Goal: Task Accomplishment & Management: Manage account settings

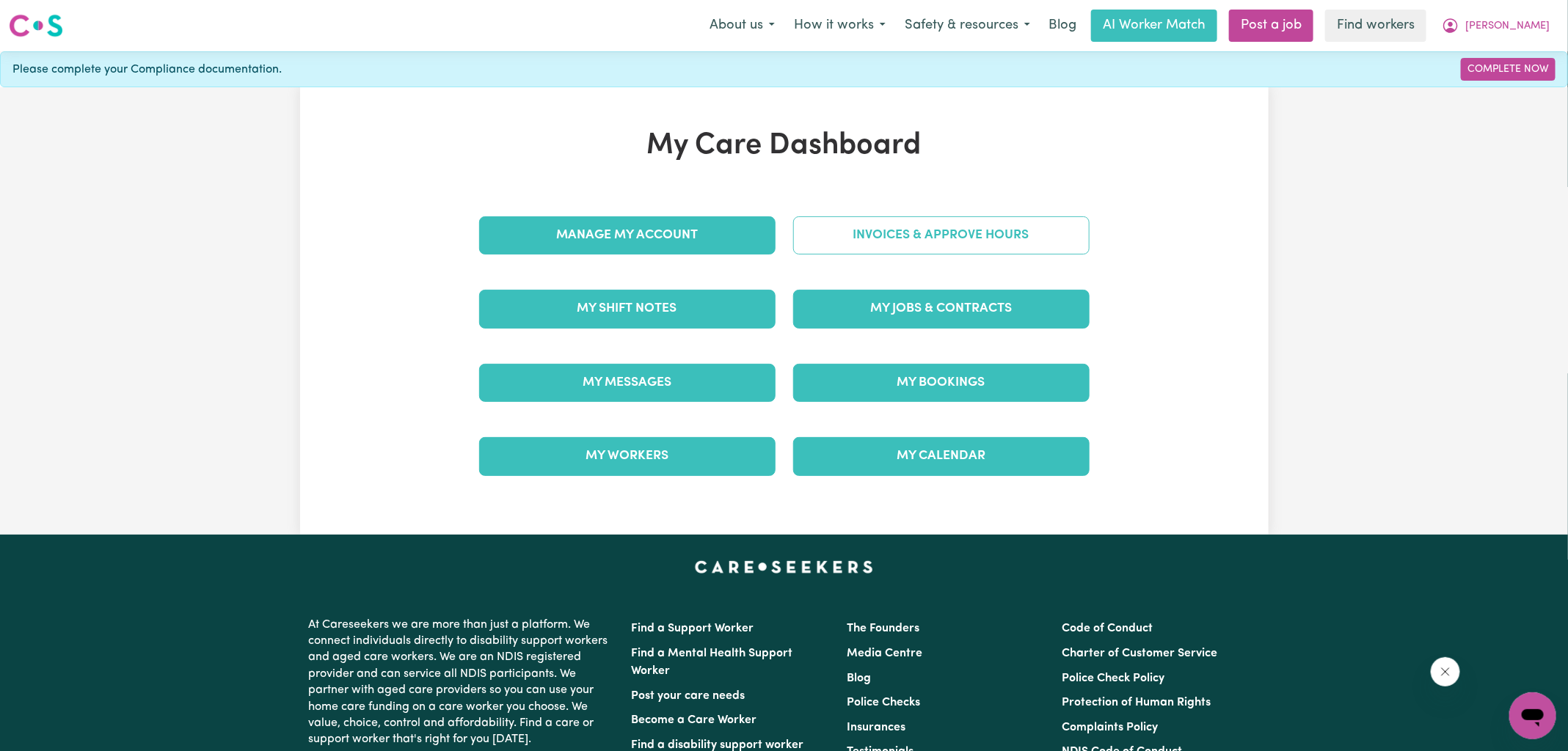
click at [890, 234] on link "Invoices & Approve Hours" at bounding box center [941, 235] width 296 height 38
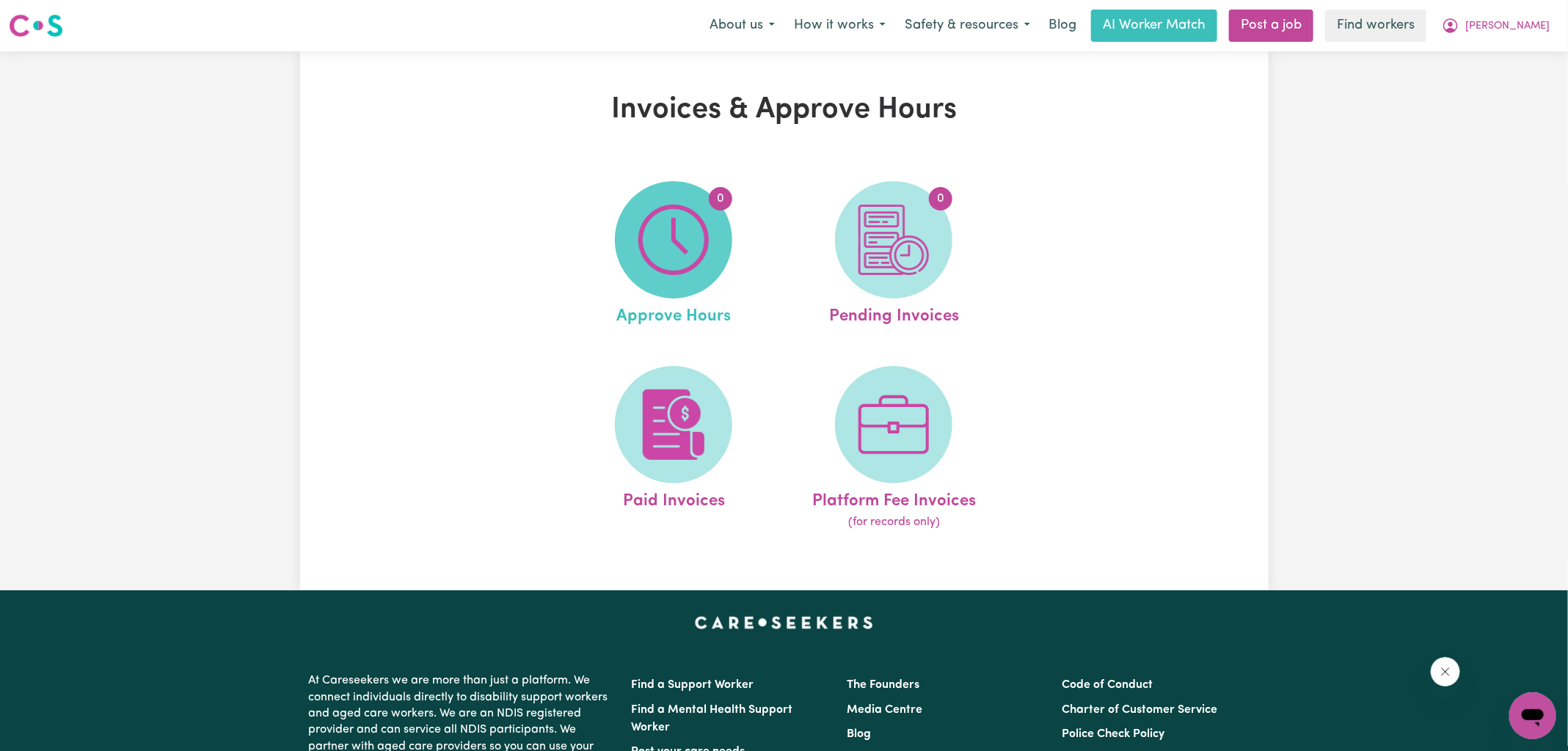
click at [651, 251] on img at bounding box center [674, 240] width 71 height 71
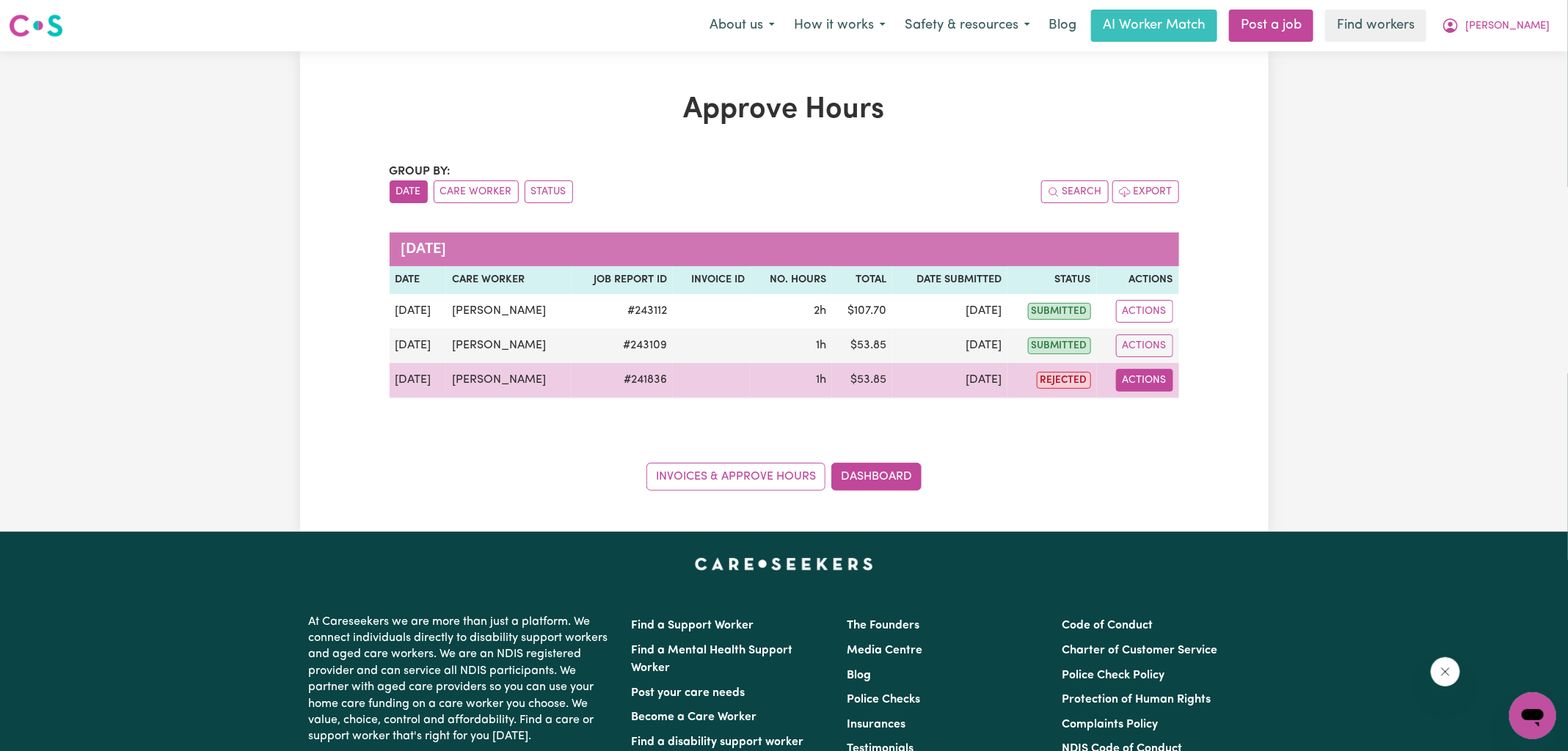
click at [1161, 376] on button "Actions" at bounding box center [1144, 380] width 57 height 22
click at [1166, 410] on link "View Job Report" at bounding box center [1180, 414] width 126 height 30
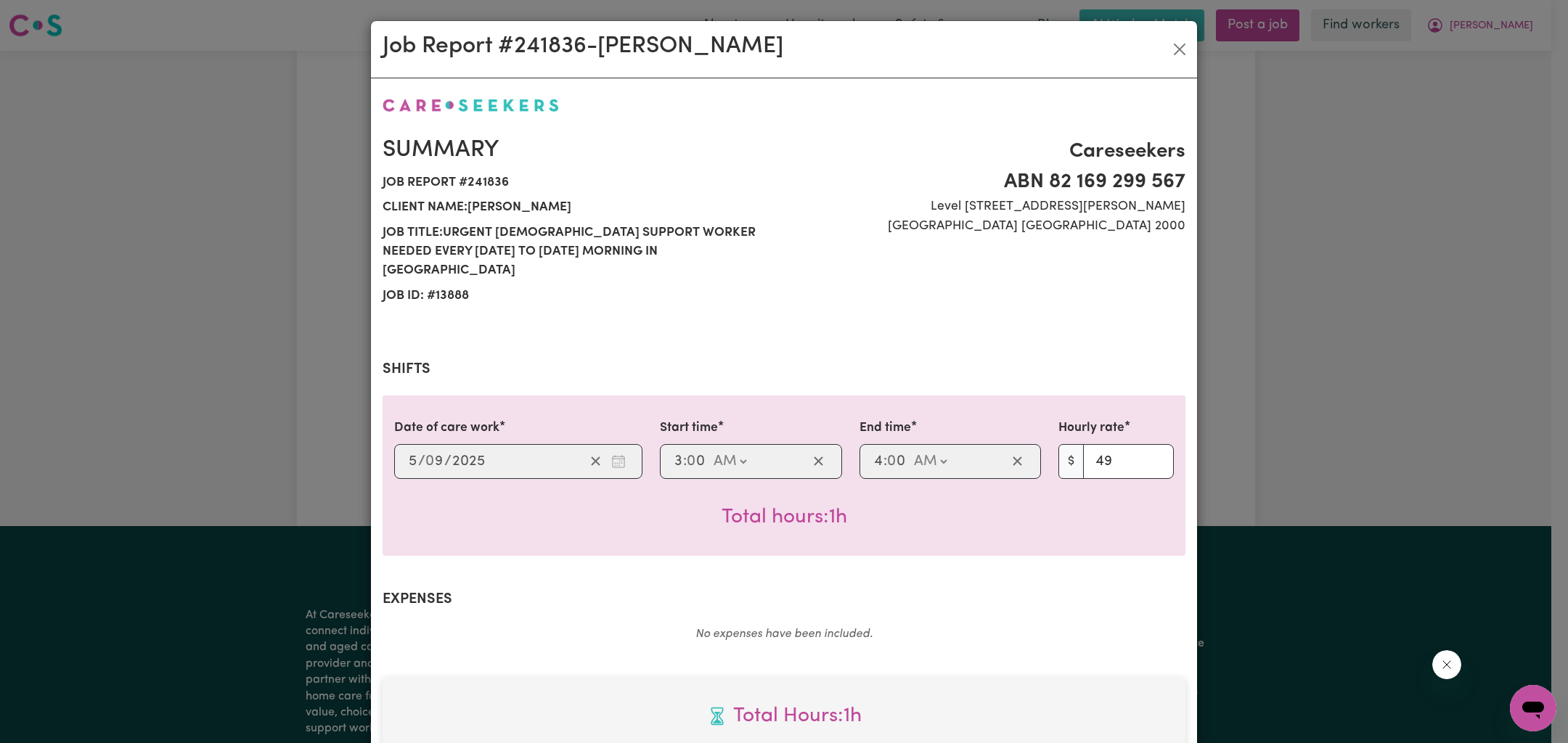
scroll to position [248, 0]
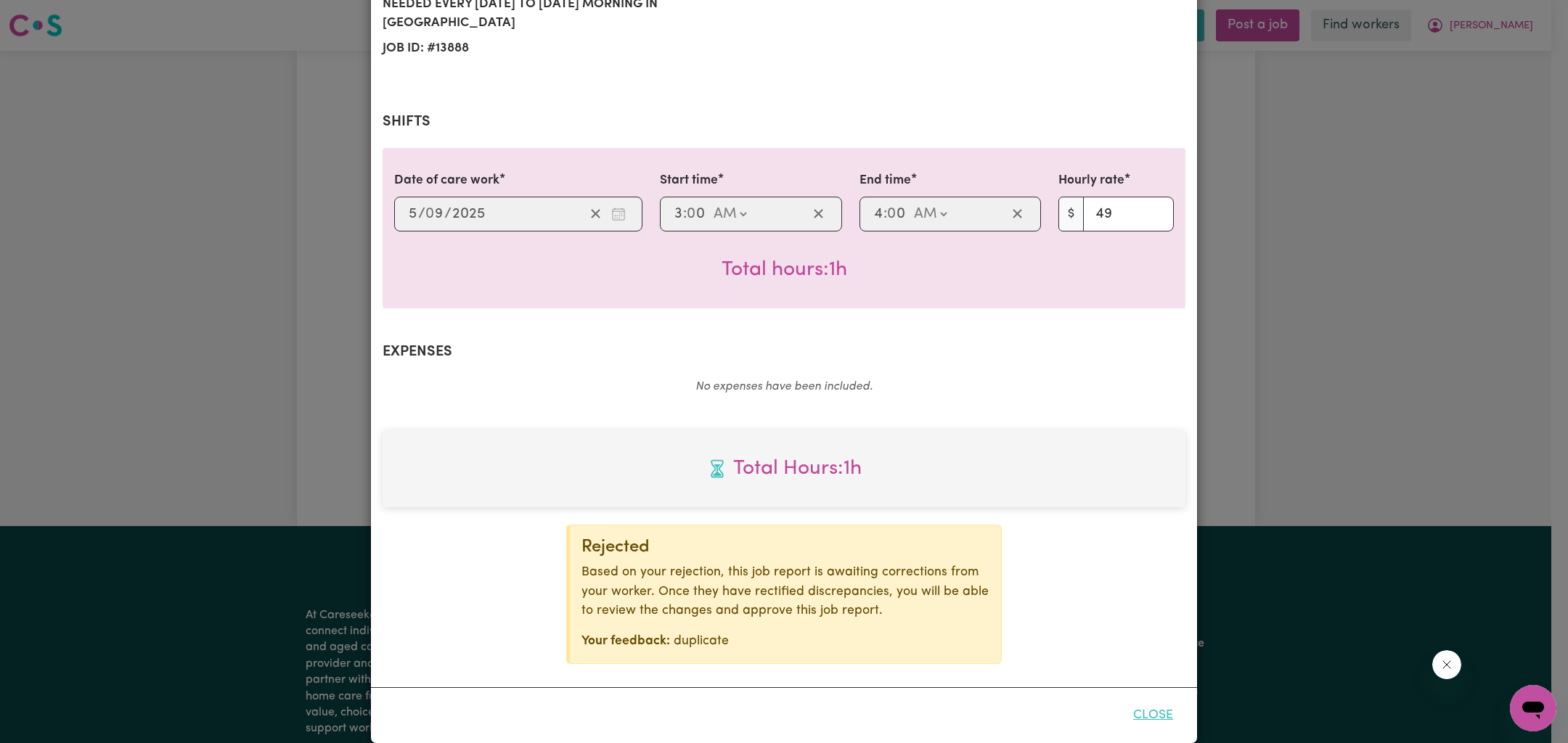
click at [1151, 700] on button "Close" at bounding box center [1153, 715] width 64 height 32
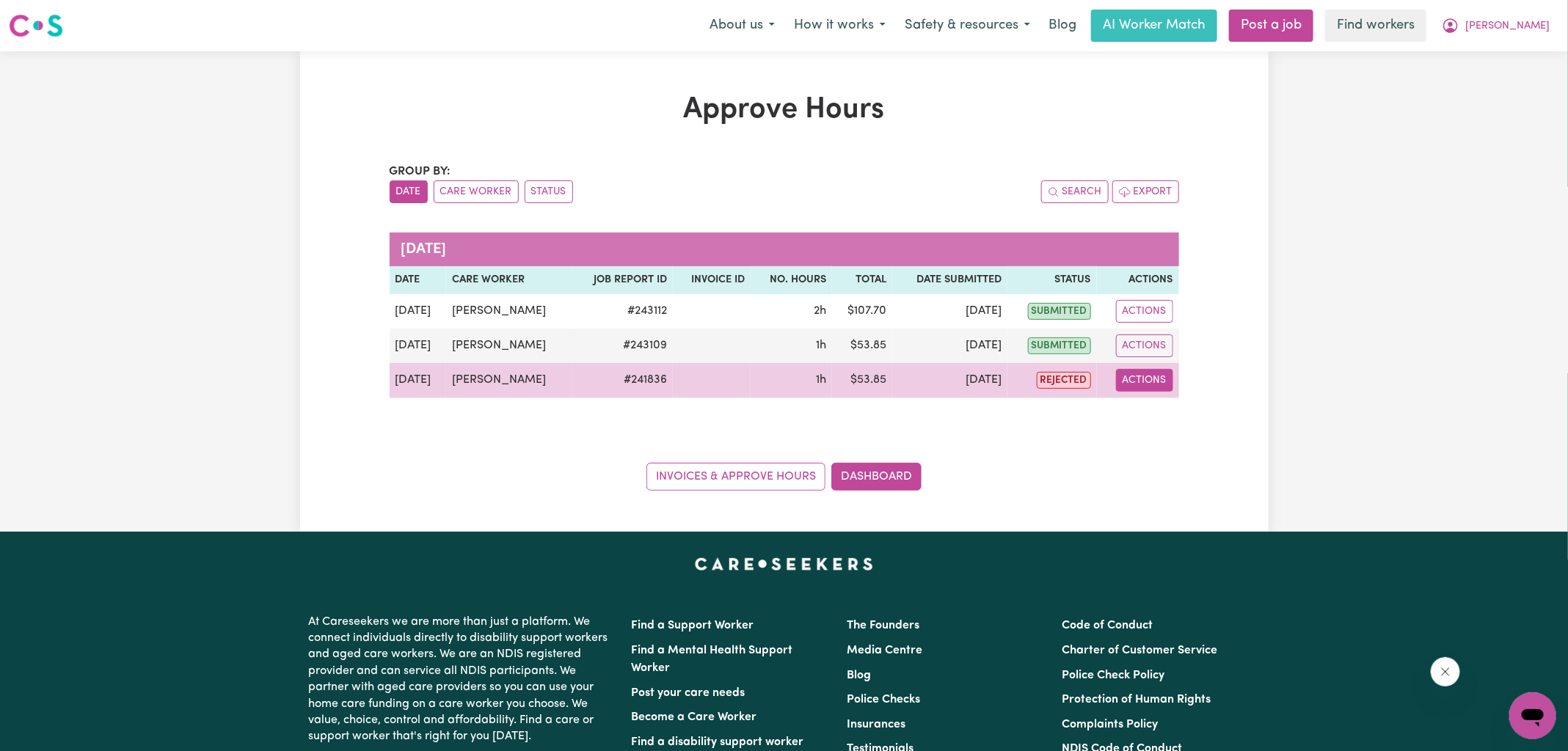
click at [1144, 384] on button "Actions" at bounding box center [1144, 380] width 57 height 22
drag, startPoint x: 1140, startPoint y: 517, endPoint x: 1142, endPoint y: 393, distance: 124.0
click at [1141, 517] on div "Approve Hours Group by: Date Care Worker Status Search Export [DATE] Date Care …" at bounding box center [784, 291] width 968 height 480
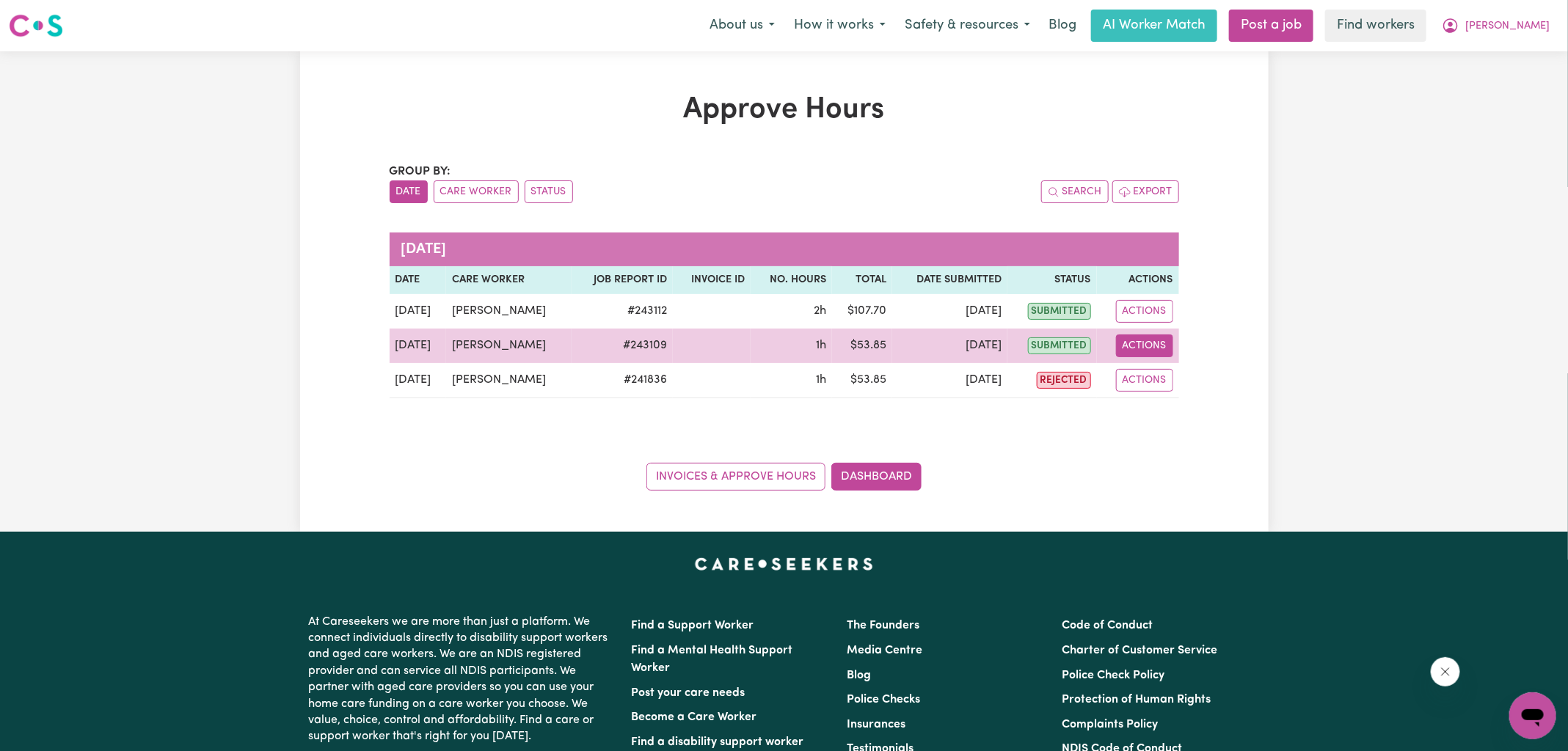
click at [1128, 350] on button "Actions" at bounding box center [1144, 345] width 57 height 22
click at [1169, 381] on link "View Job Report" at bounding box center [1180, 380] width 126 height 30
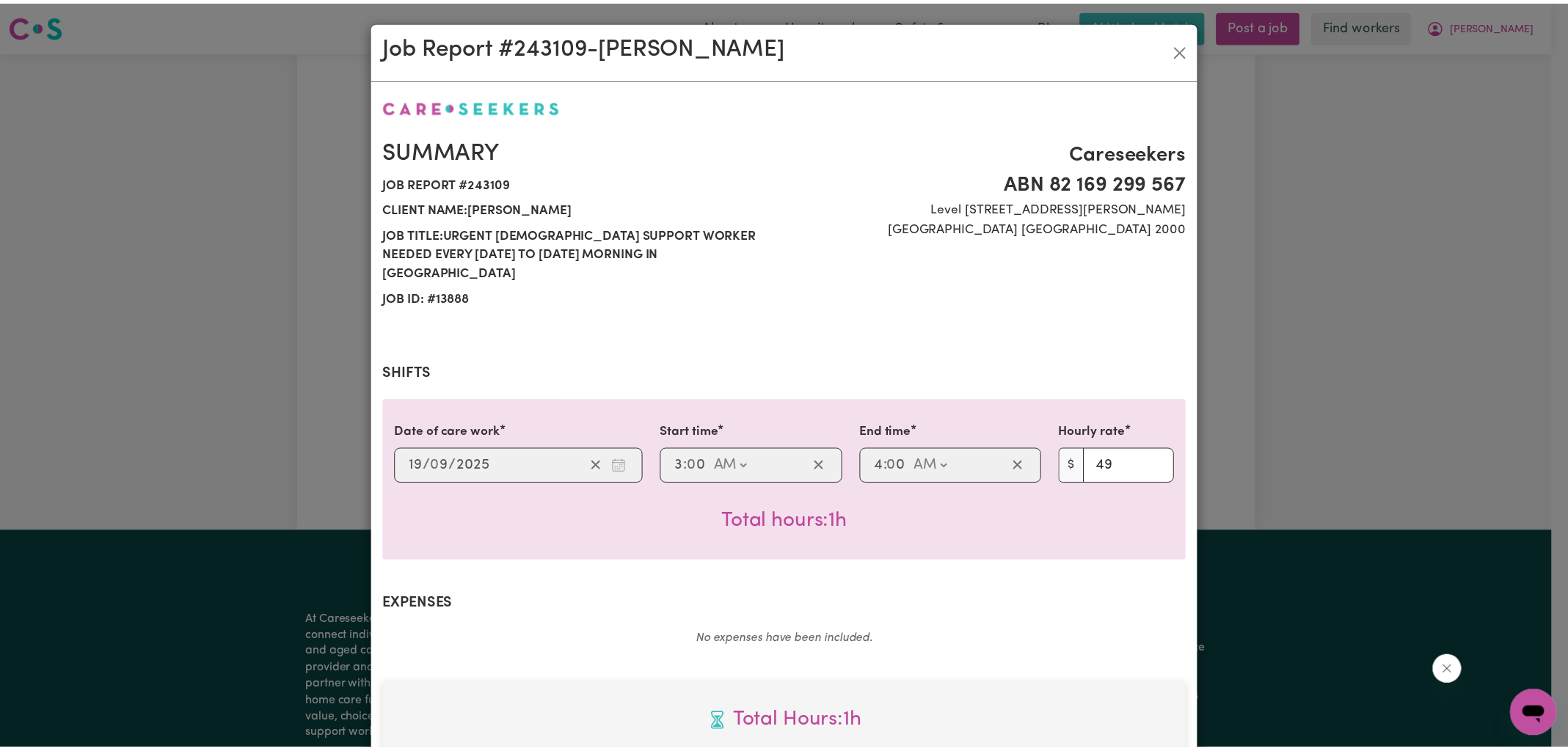
scroll to position [396, 0]
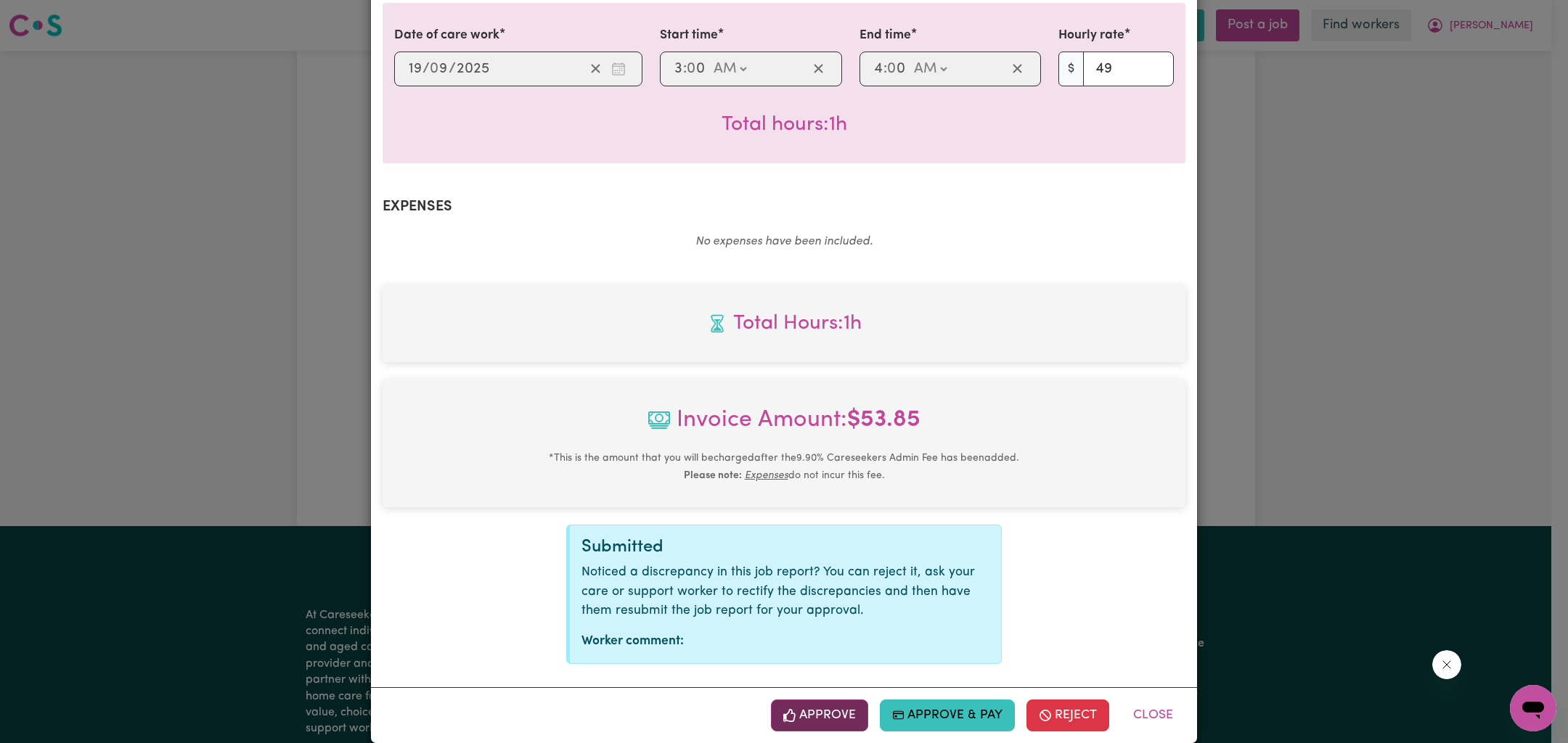
click at [831, 700] on button "Approve" at bounding box center [820, 715] width 98 height 32
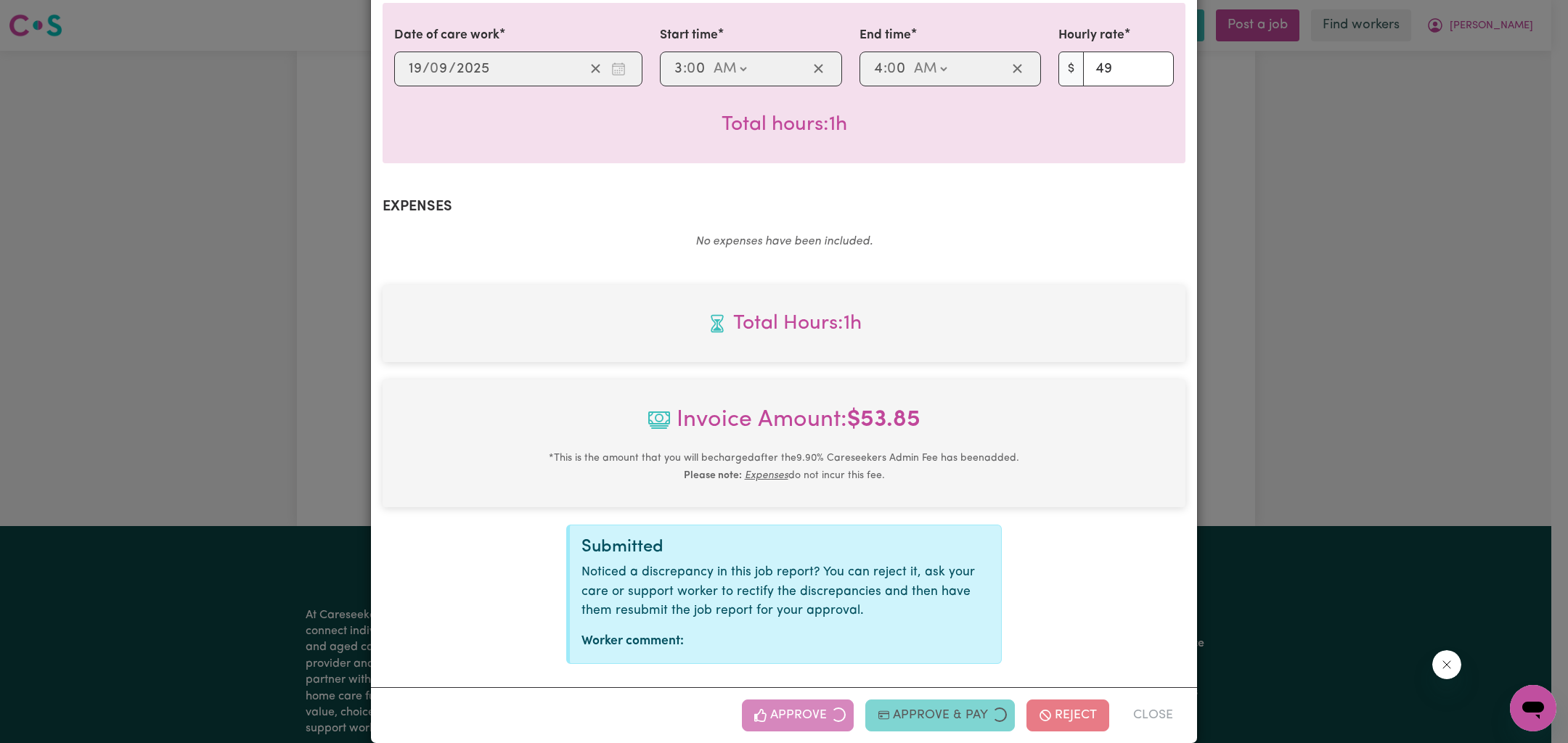
click at [1304, 392] on div "Job Report # 243109 - [PERSON_NAME] Summary Job report # 243109 Client name: [P…" at bounding box center [784, 371] width 1568 height 743
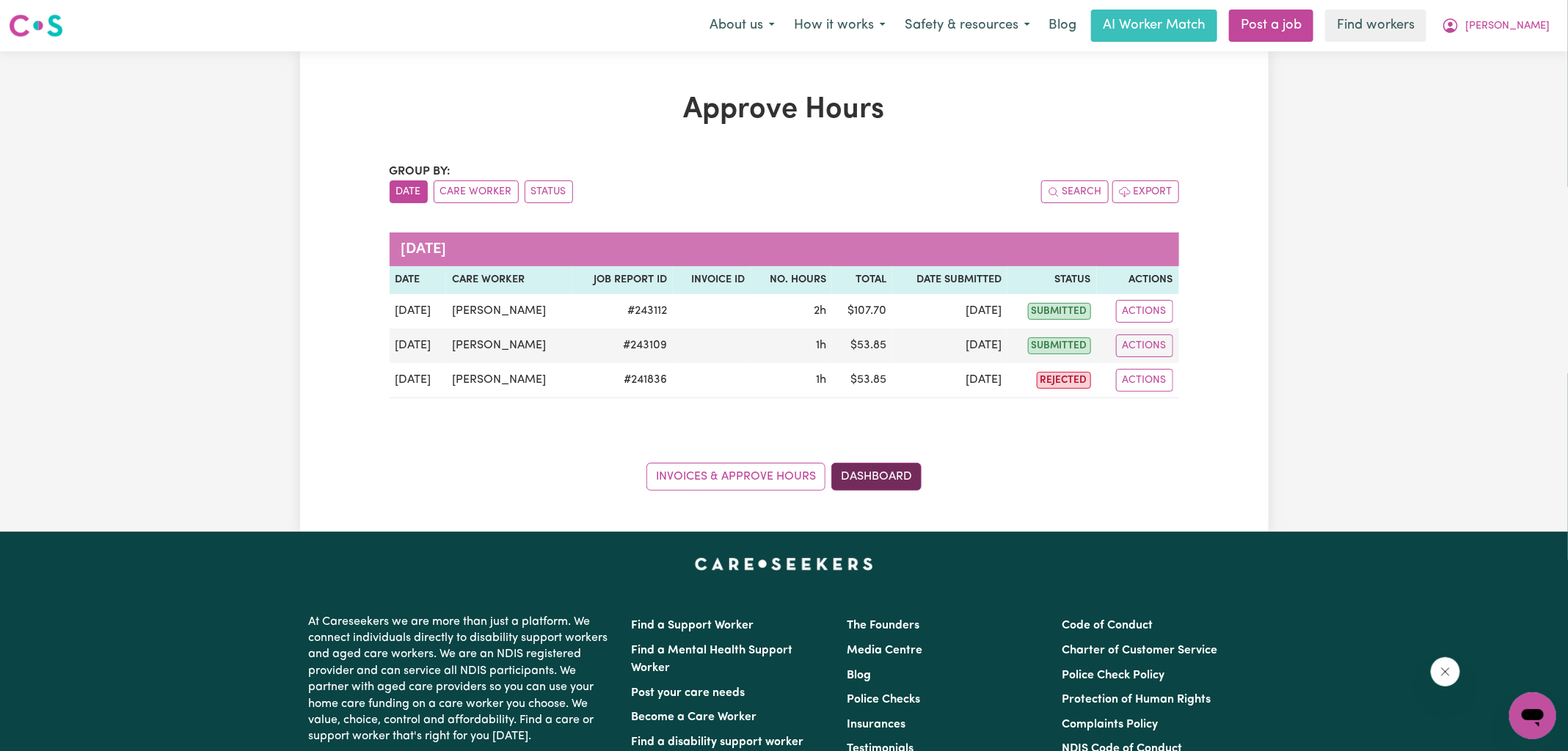
click at [868, 476] on link "Dashboard" at bounding box center [876, 476] width 90 height 28
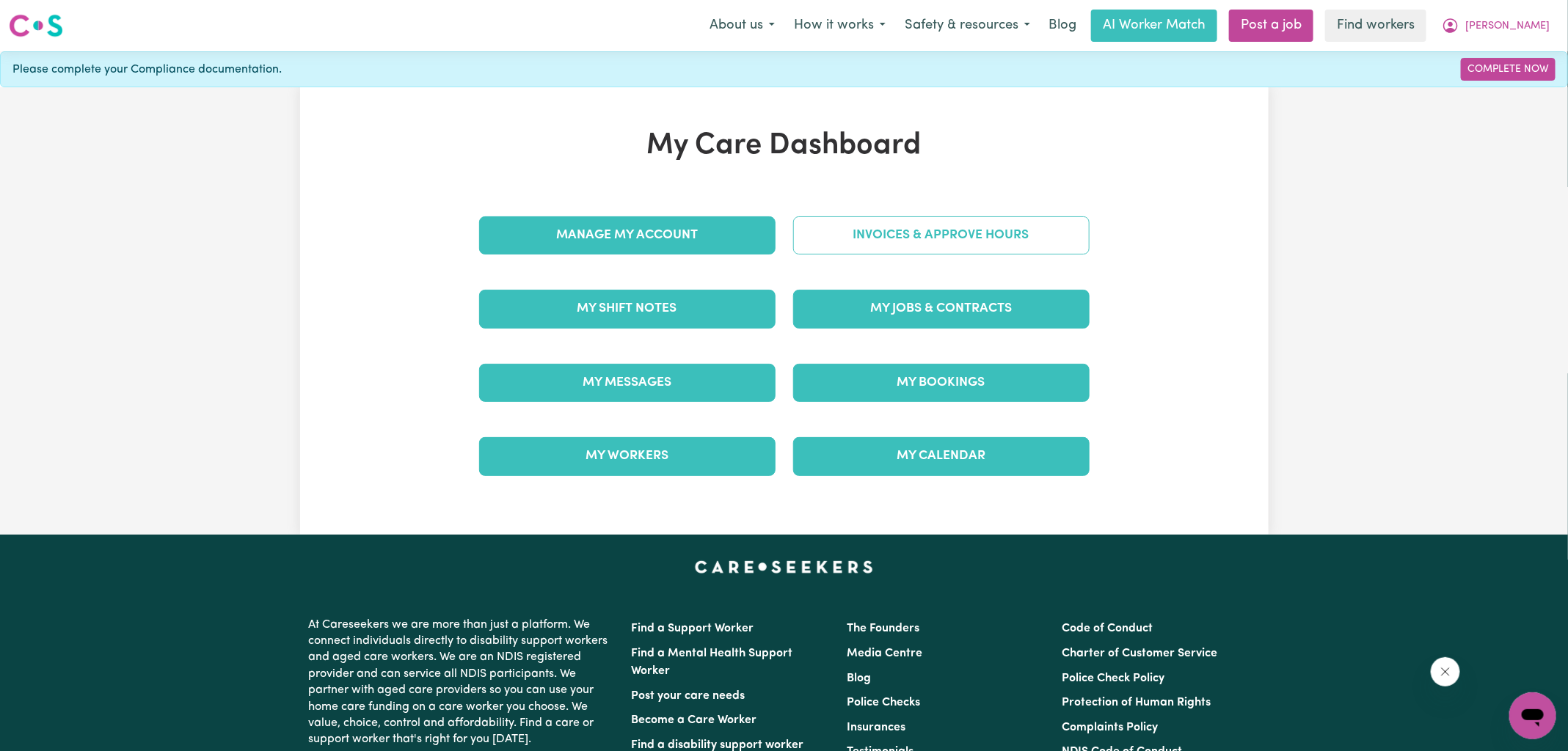
click at [877, 222] on link "Invoices & Approve Hours" at bounding box center [941, 235] width 296 height 38
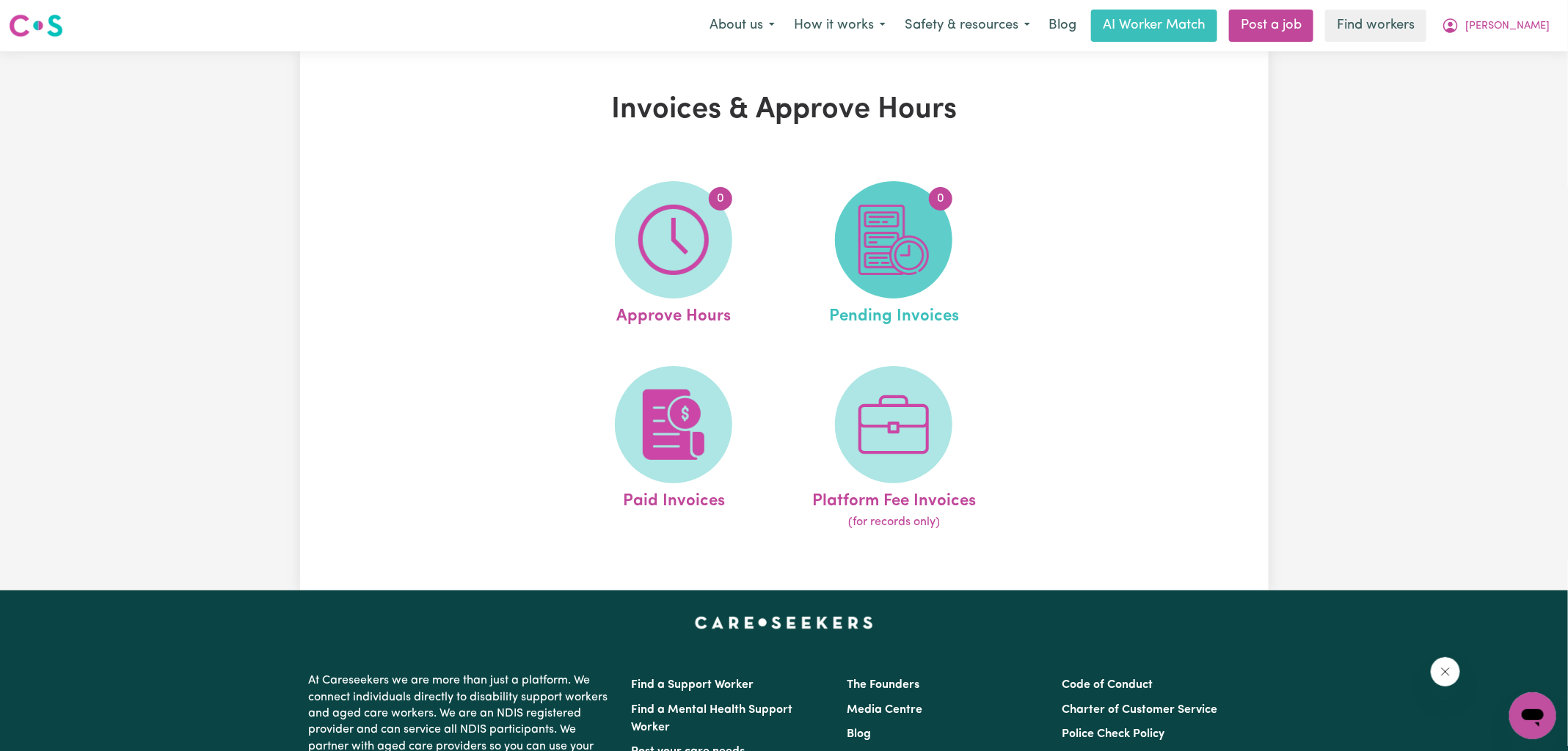
click at [880, 241] on img at bounding box center [894, 240] width 71 height 71
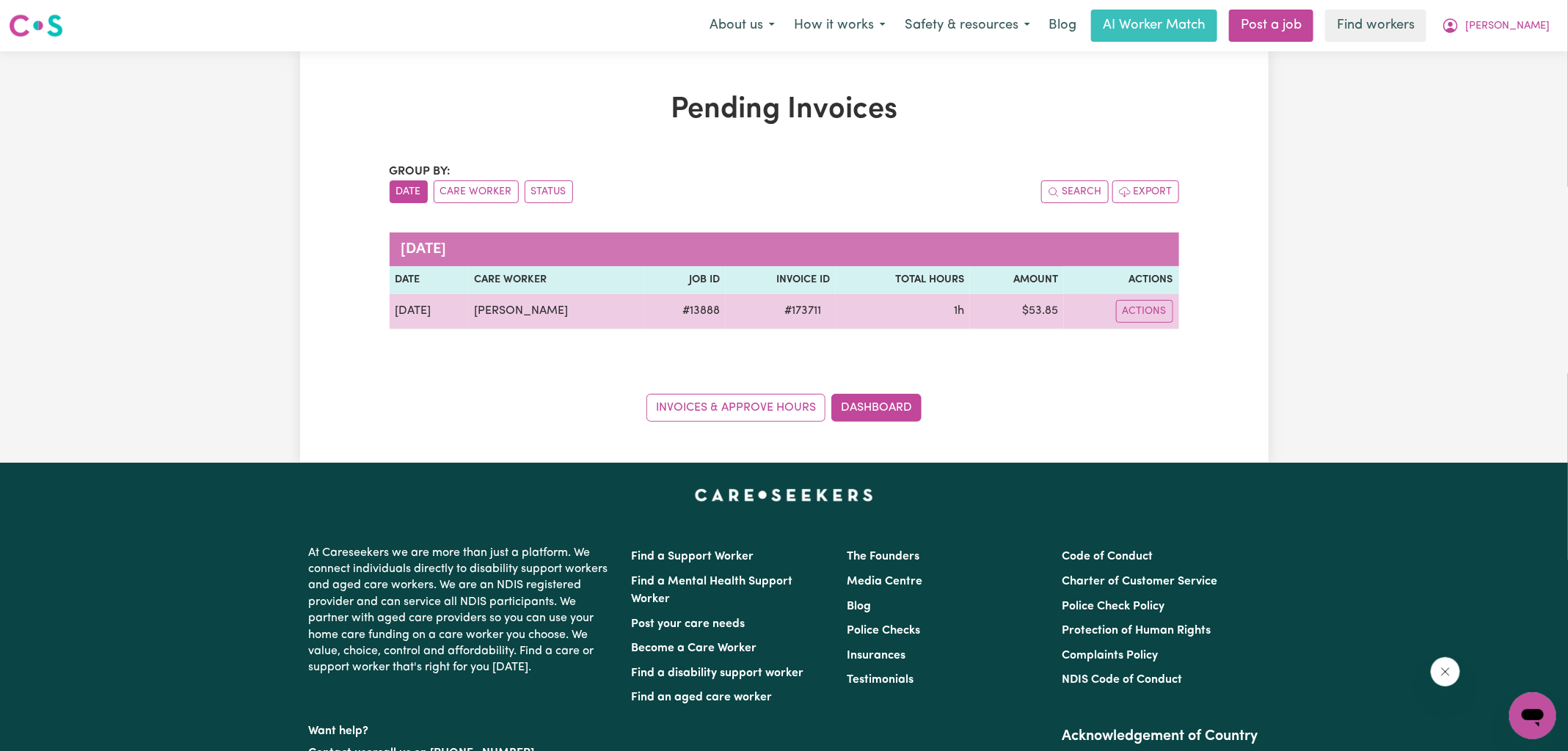
click at [776, 312] on span "# 173711" at bounding box center [803, 311] width 54 height 18
click at [807, 310] on span "# 173711" at bounding box center [803, 311] width 54 height 18
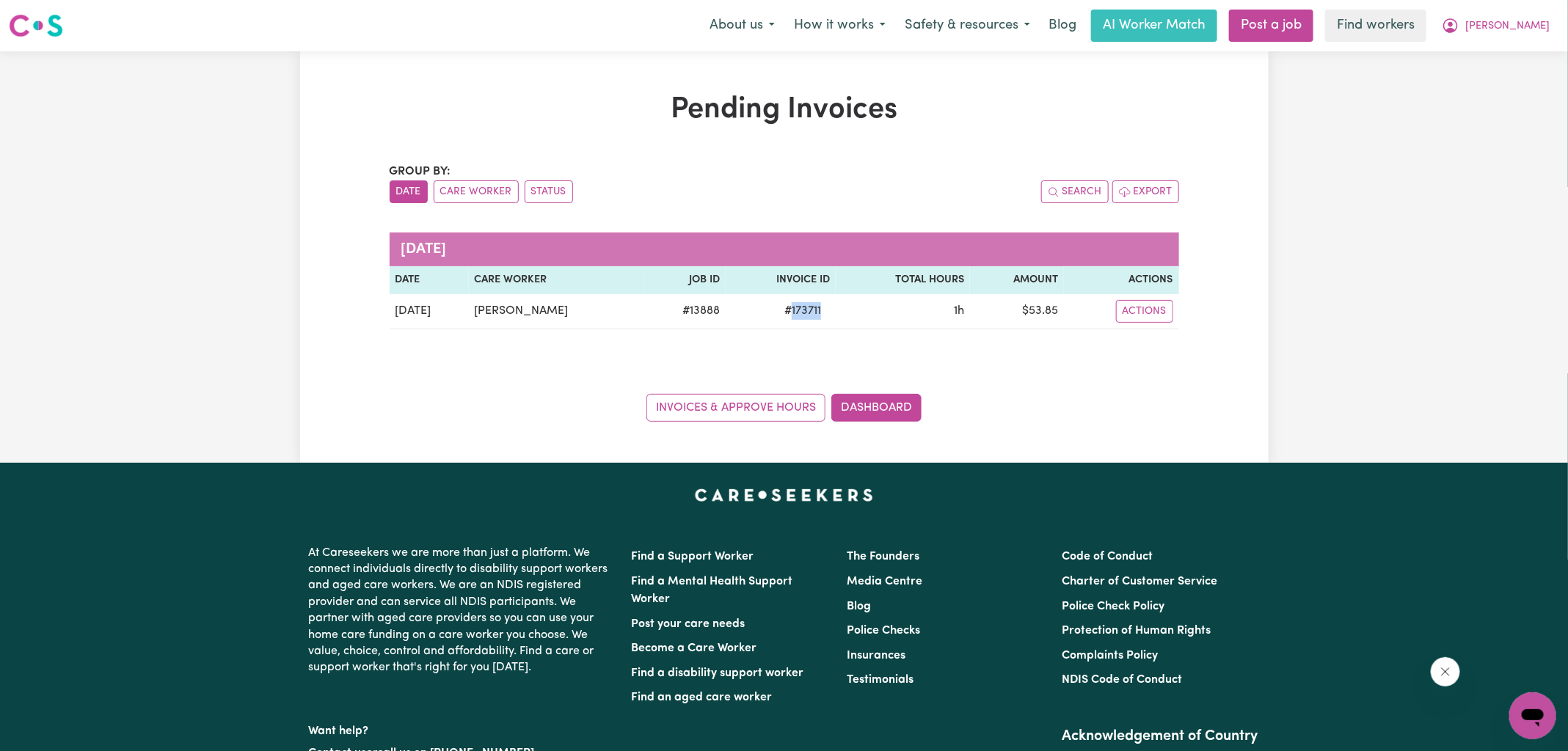
copy span "173711"
drag, startPoint x: 1491, startPoint y: 23, endPoint x: 1487, endPoint y: 38, distance: 15.5
click at [1460, 23] on icon "My Account" at bounding box center [1451, 25] width 18 height 18
click at [1471, 87] on link "Logout" at bounding box center [1500, 85] width 116 height 28
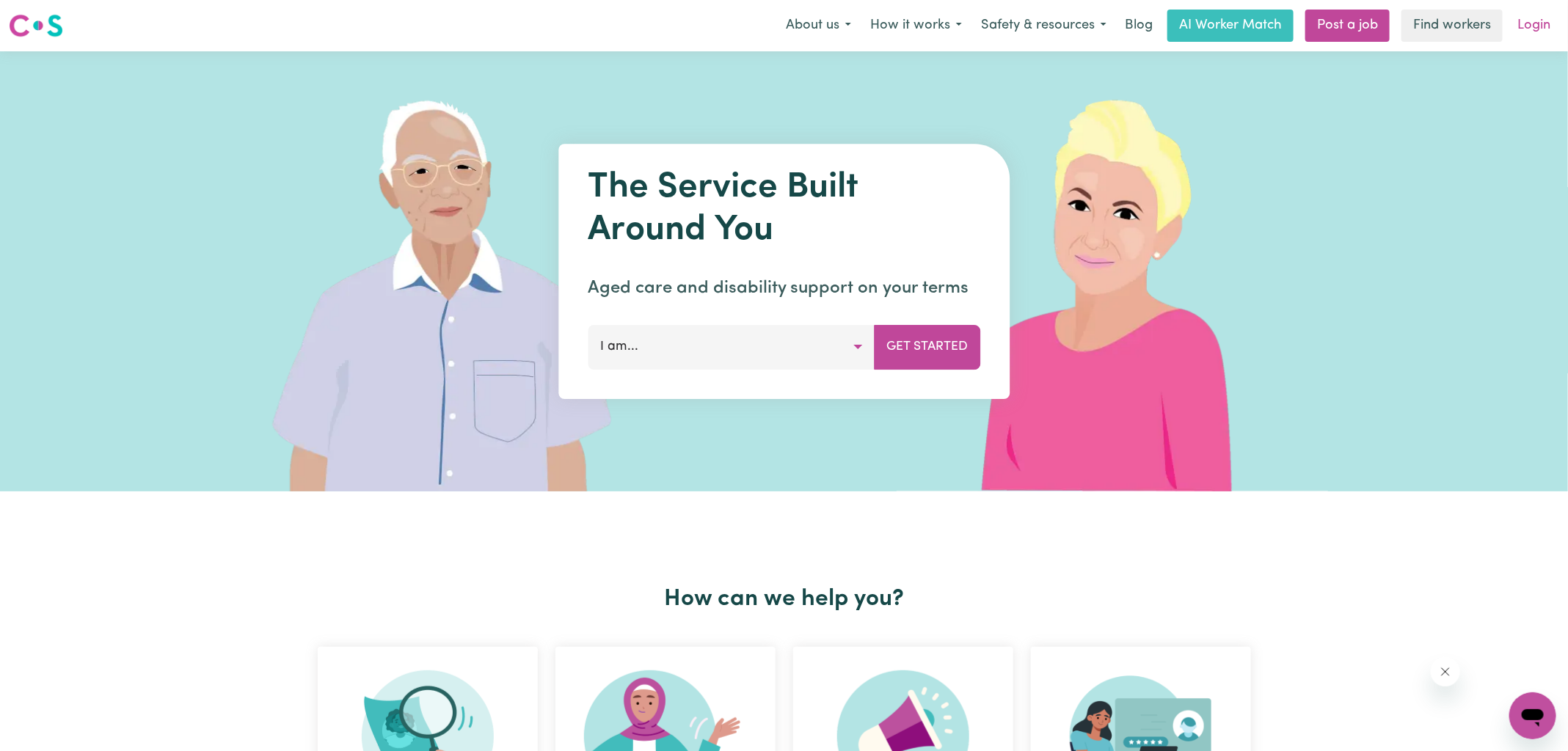
click at [1528, 33] on link "Login" at bounding box center [1534, 25] width 50 height 33
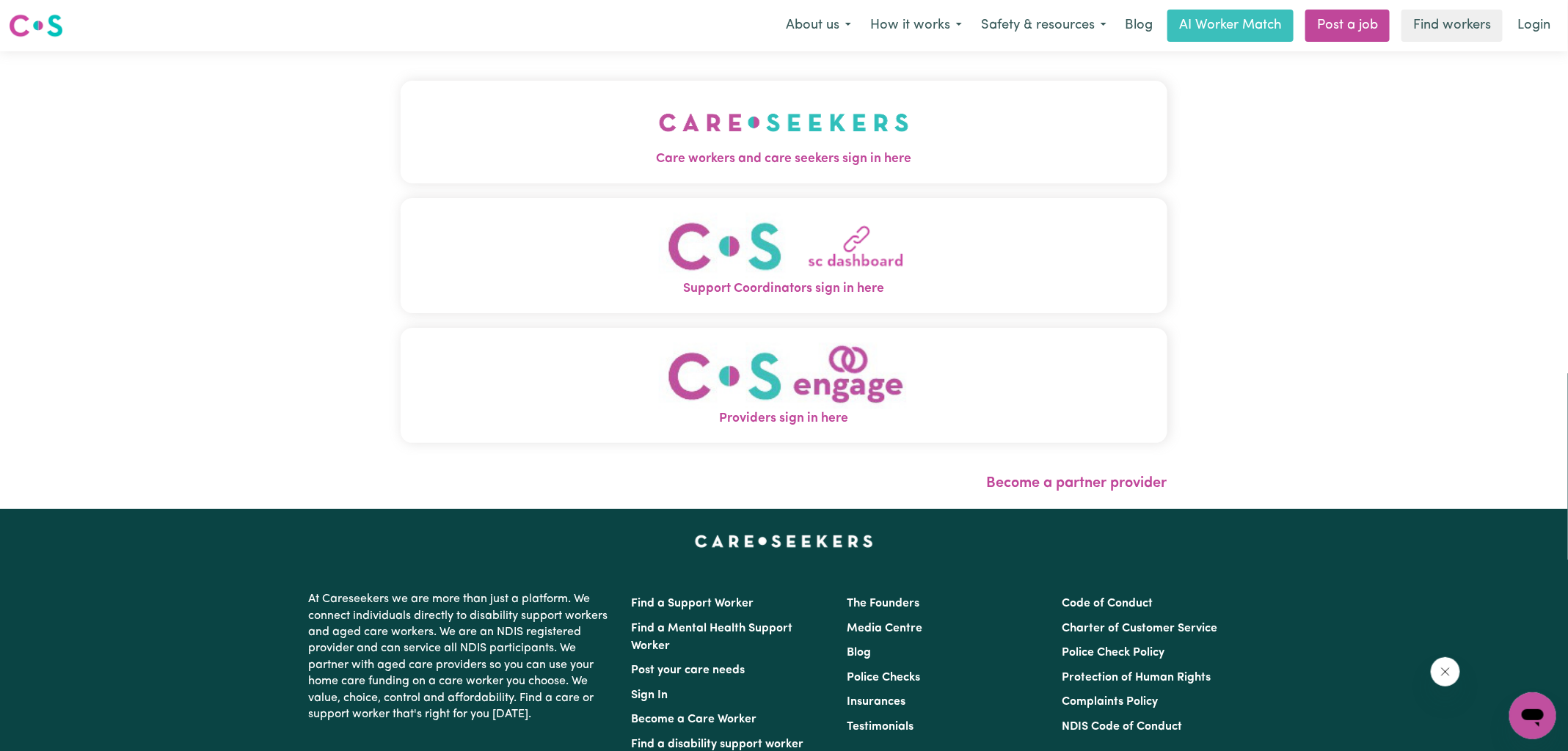
click at [795, 120] on img "Care workers and care seekers sign in here" at bounding box center [784, 122] width 250 height 54
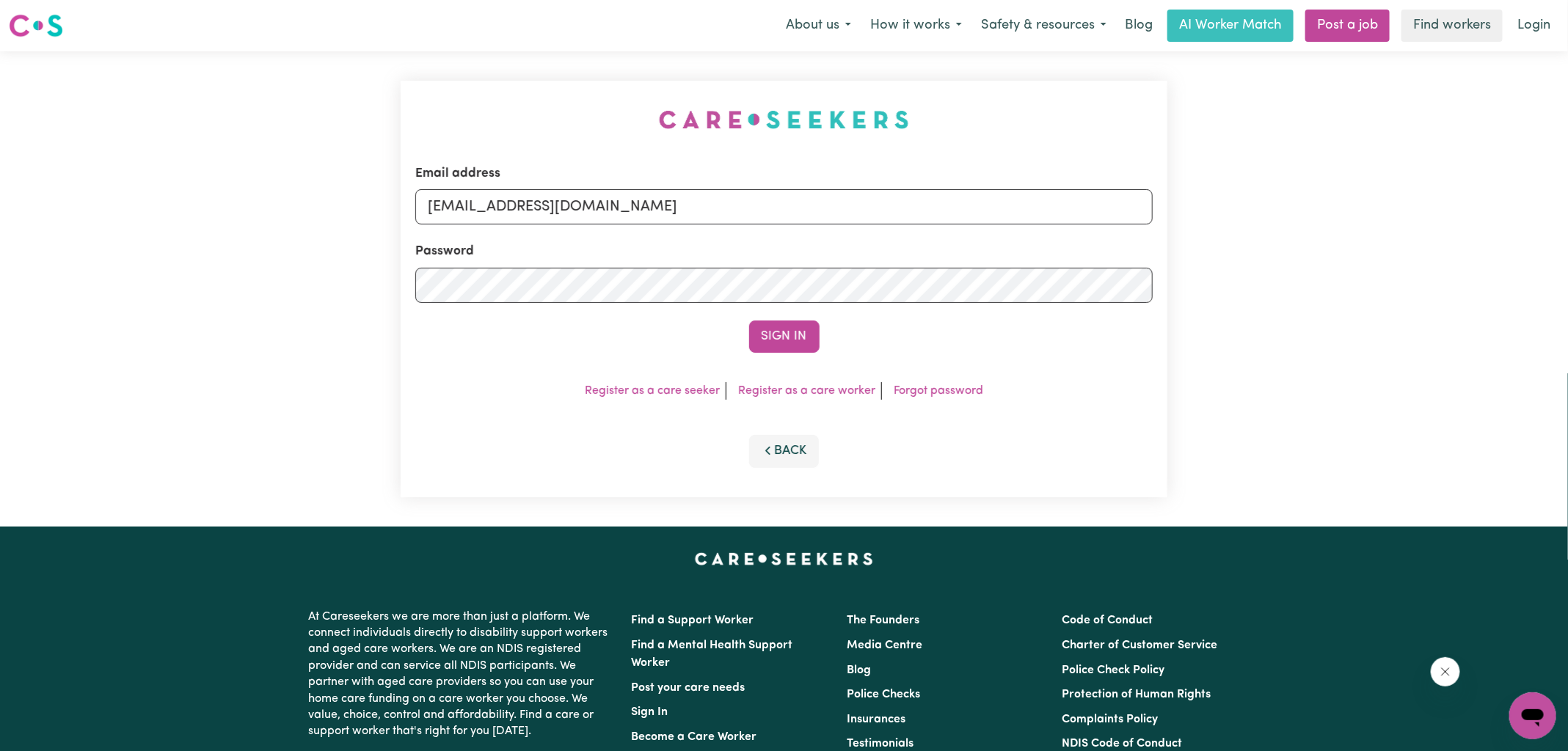
click at [496, 81] on div "Email address [EMAIL_ADDRESS][DOMAIN_NAME] Password Sign In Register as a care …" at bounding box center [784, 288] width 784 height 476
drag, startPoint x: 502, startPoint y: 206, endPoint x: 1391, endPoint y: 227, distance: 889.2
click at [1390, 227] on div "Email address [EMAIL_ADDRESS][DOMAIN_NAME] Password Sign In Register as a care …" at bounding box center [784, 288] width 1568 height 476
type input "[EMAIL_ADDRESS][DOMAIN_NAME]"
click at [750, 320] on button "Sign In" at bounding box center [785, 336] width 71 height 33
